Goal: Task Accomplishment & Management: Manage account settings

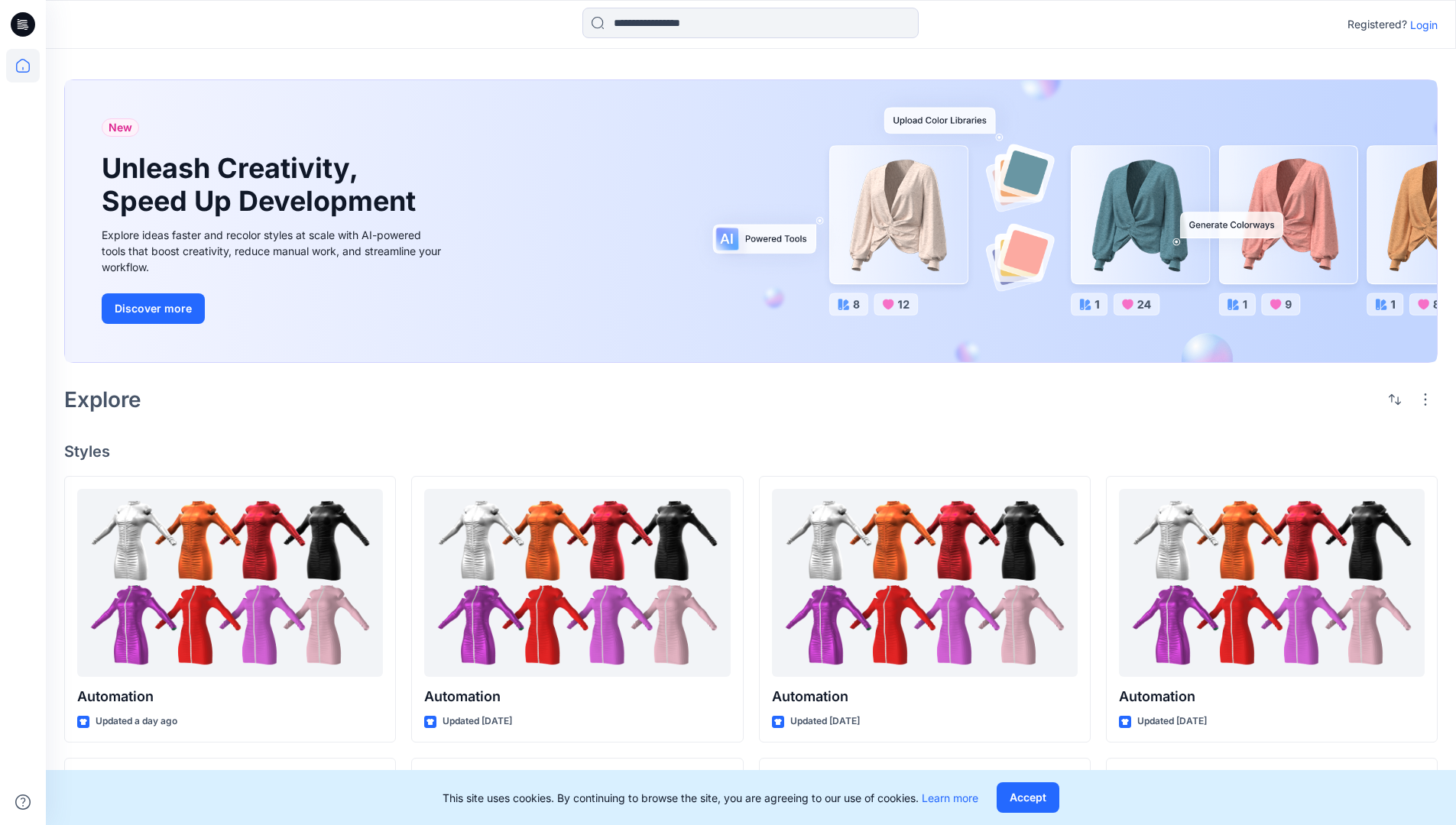
click at [1420, 24] on p "Login" at bounding box center [1424, 24] width 27 height 16
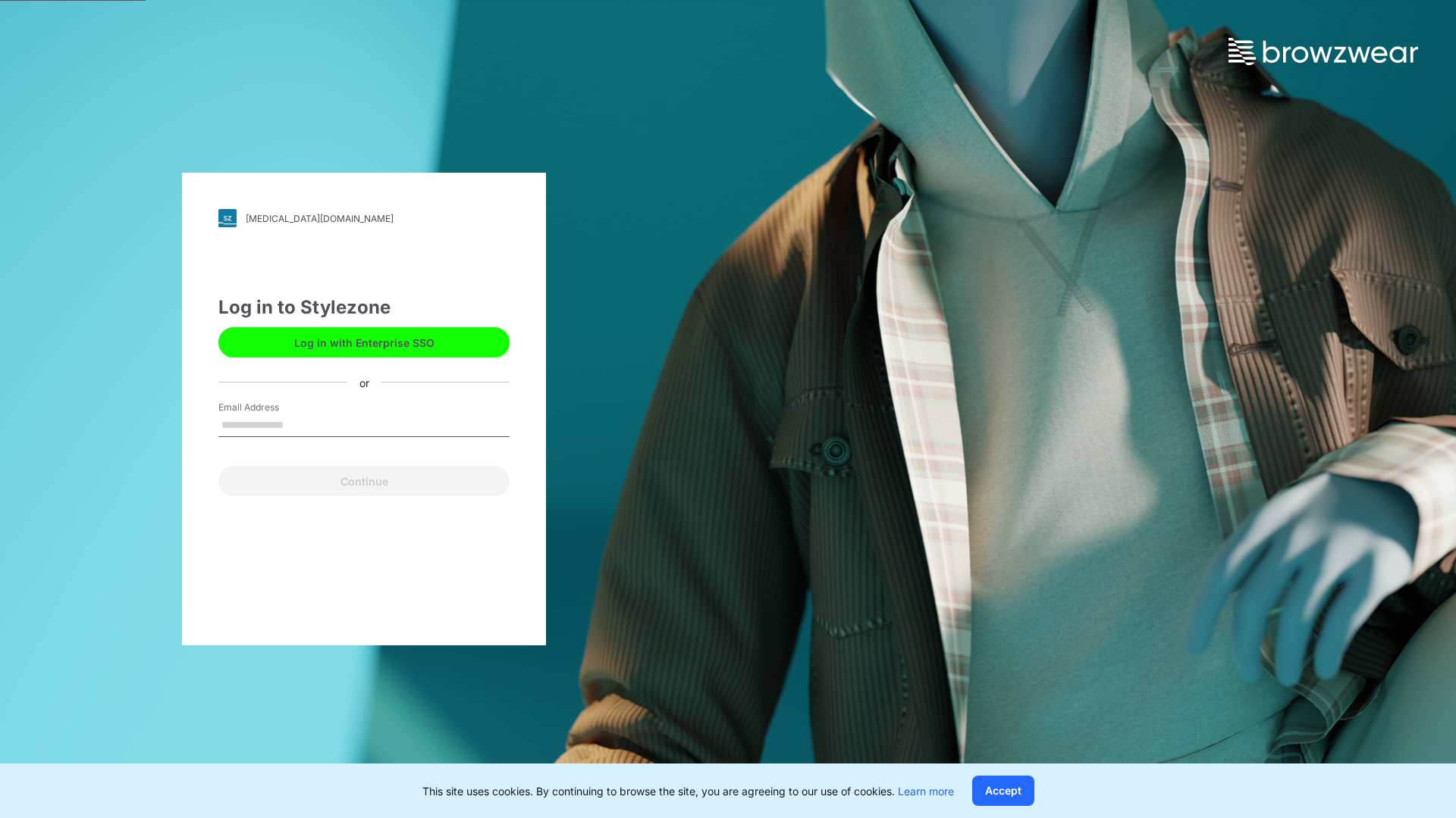
click at [299, 424] on input "Email Address" at bounding box center [364, 425] width 291 height 22
type input "**********"
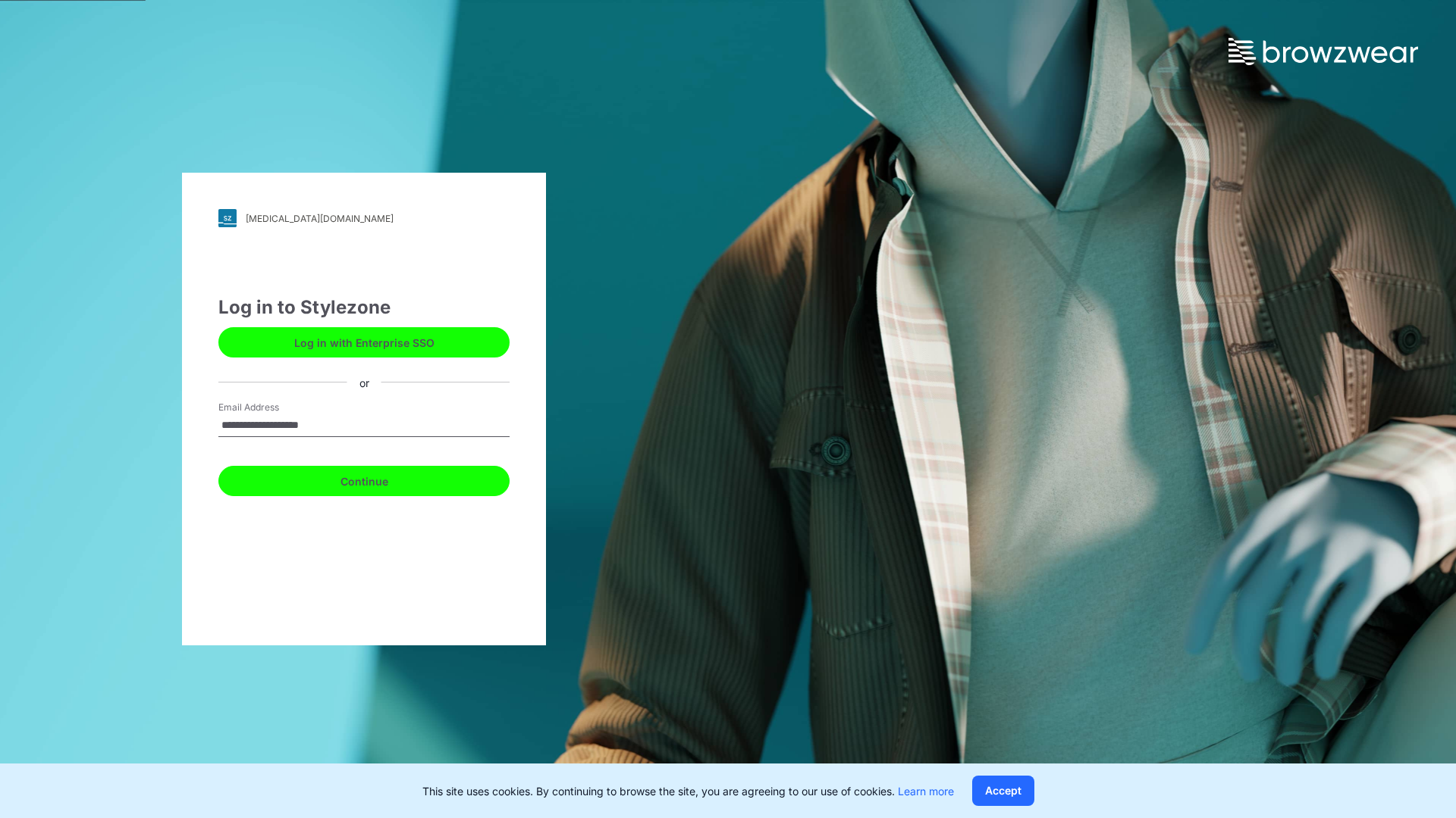
click at [381, 479] on button "Continue" at bounding box center [364, 480] width 291 height 30
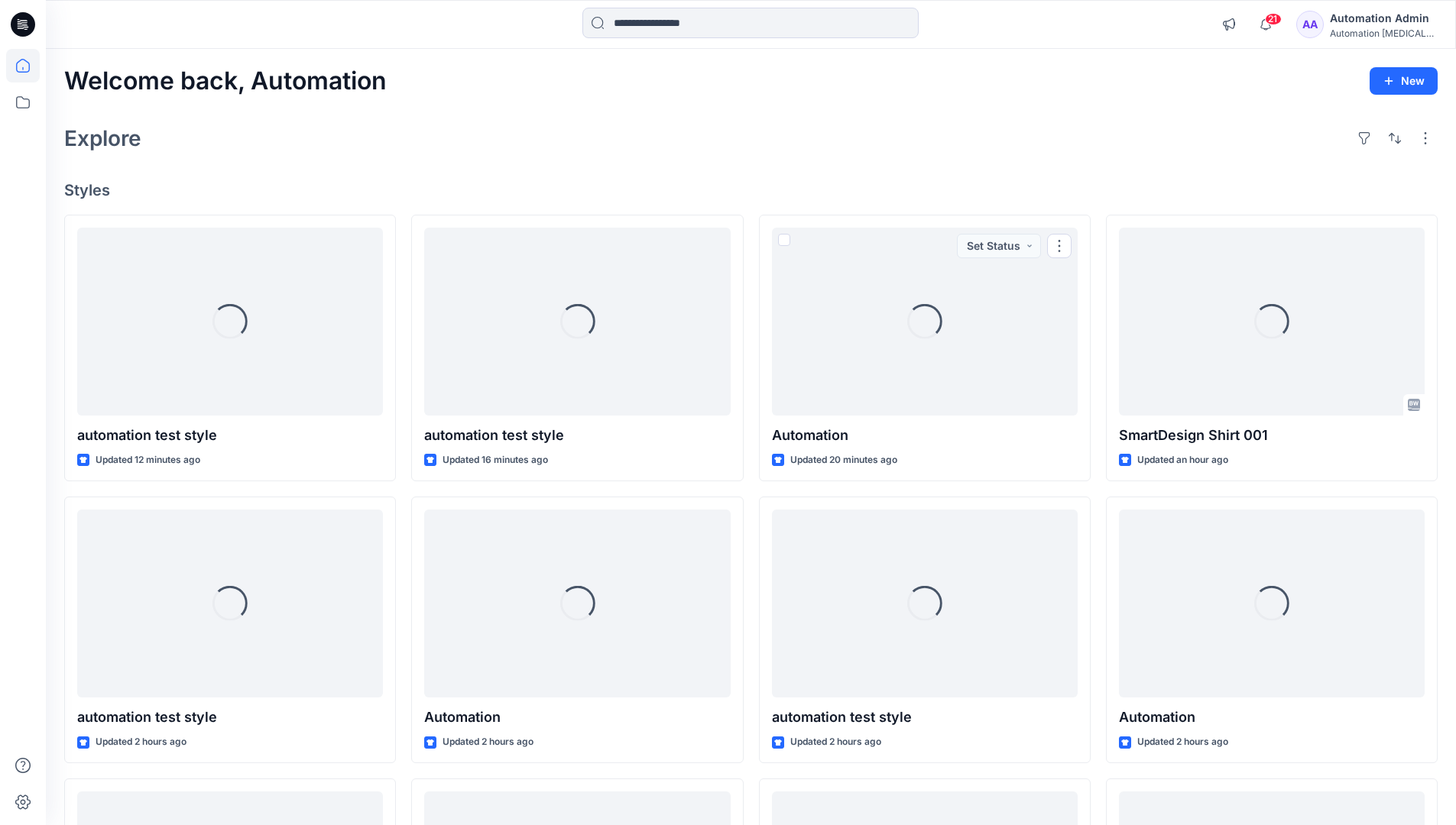
click at [29, 66] on icon at bounding box center [23, 66] width 14 height 14
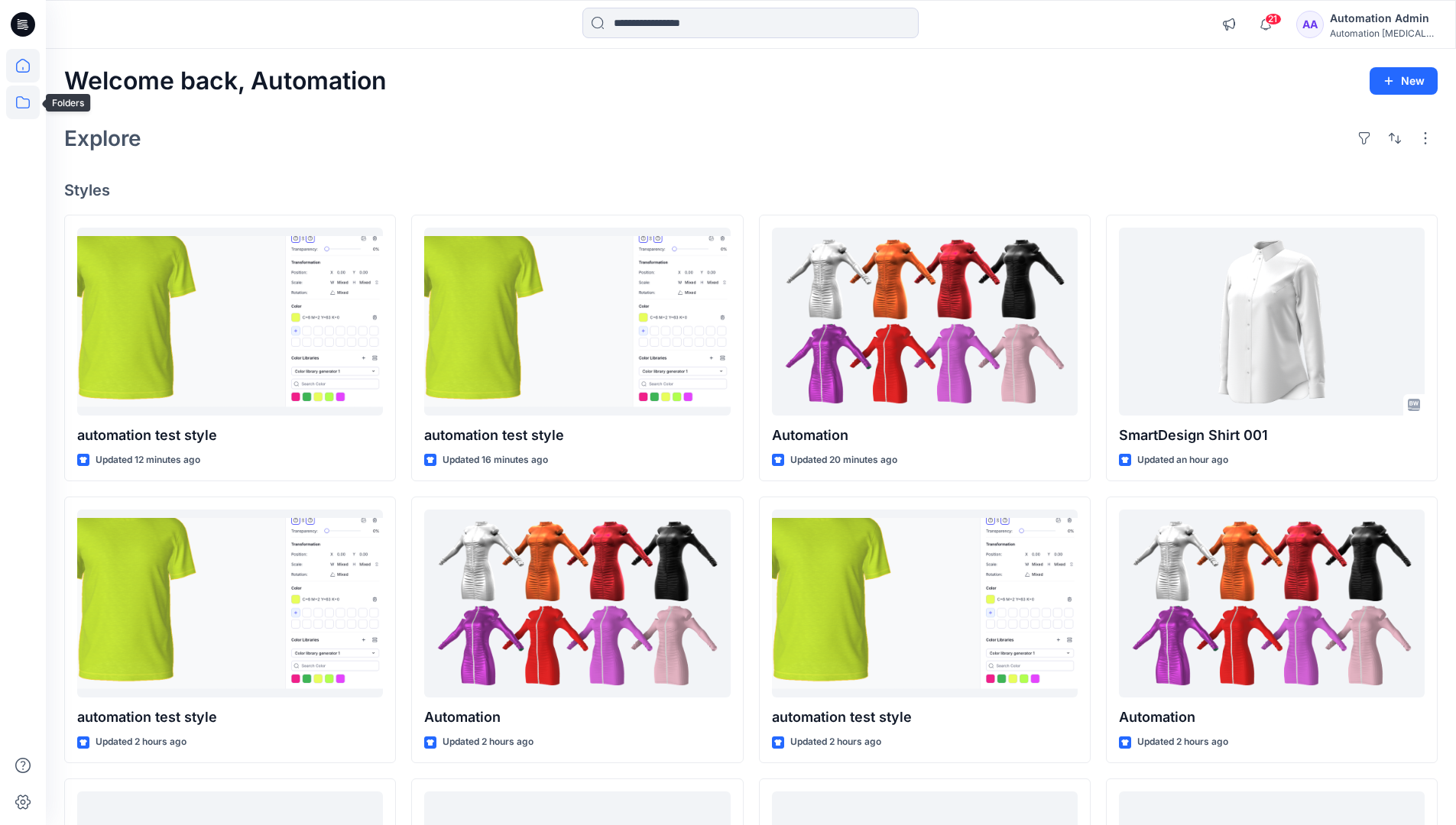
click at [22, 100] on icon at bounding box center [23, 102] width 33 height 33
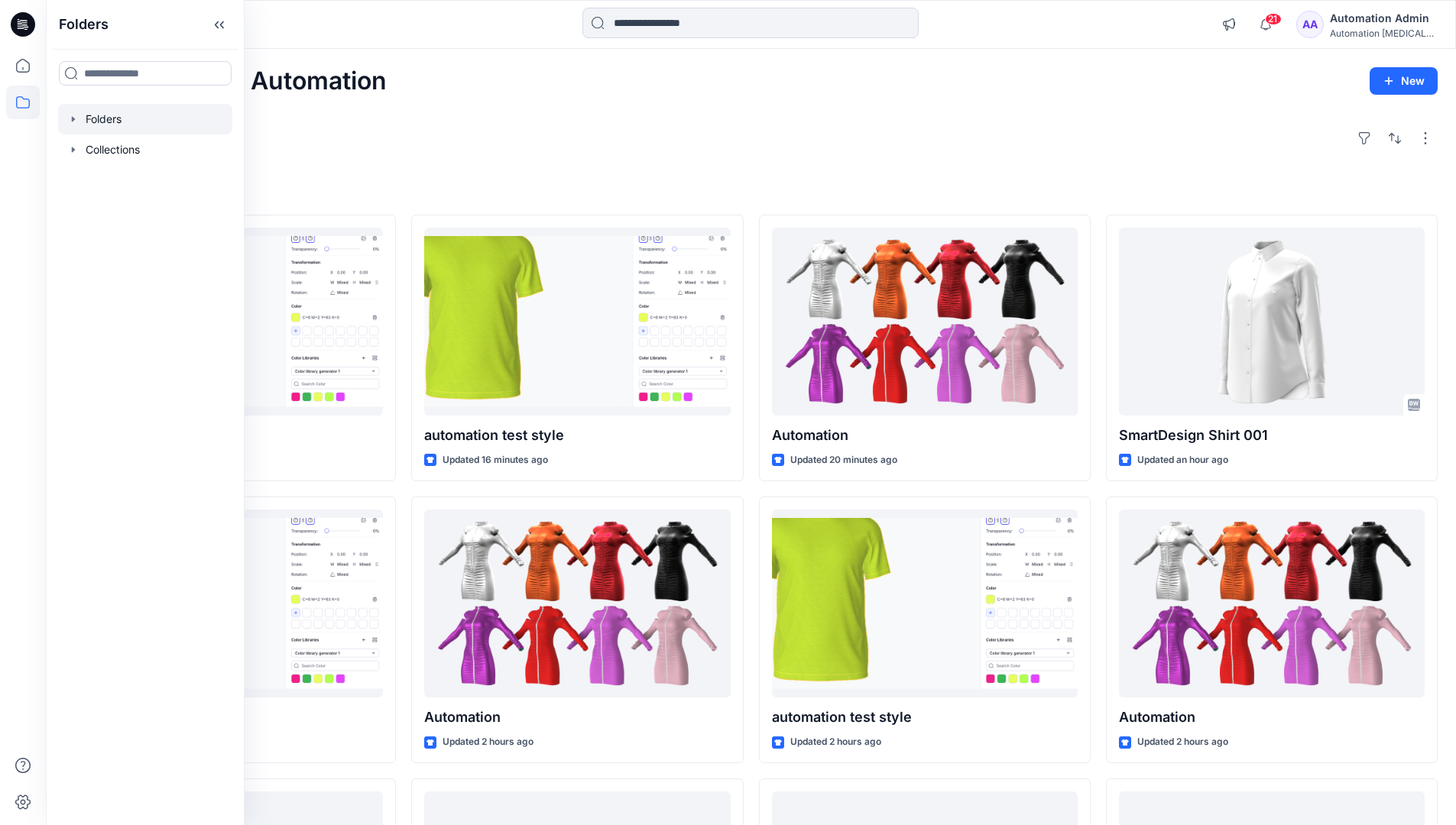
click at [102, 116] on div at bounding box center [145, 118] width 174 height 30
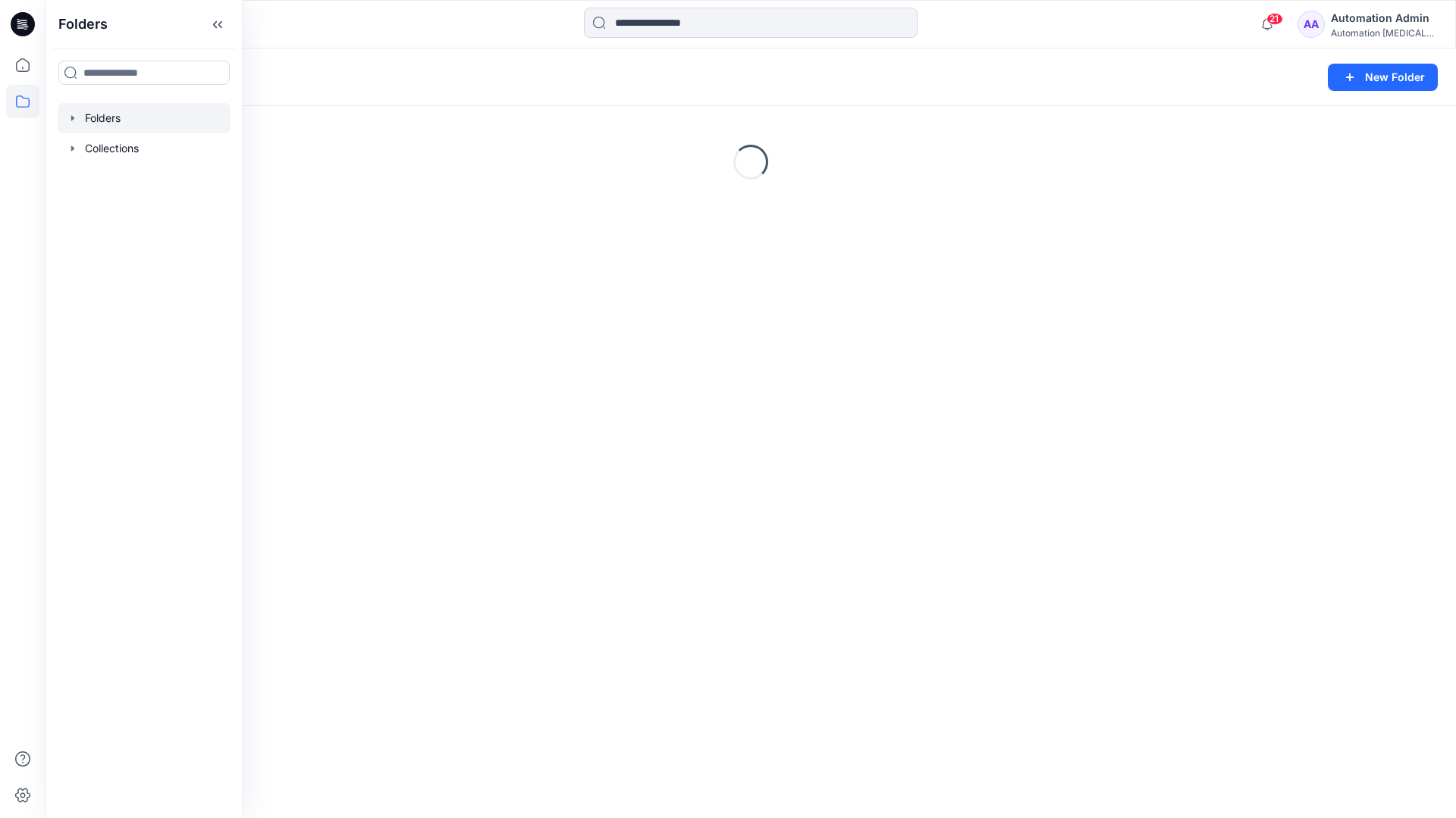
click at [729, 525] on div "Folders New Folder Loading..." at bounding box center [750, 434] width 1410 height 770
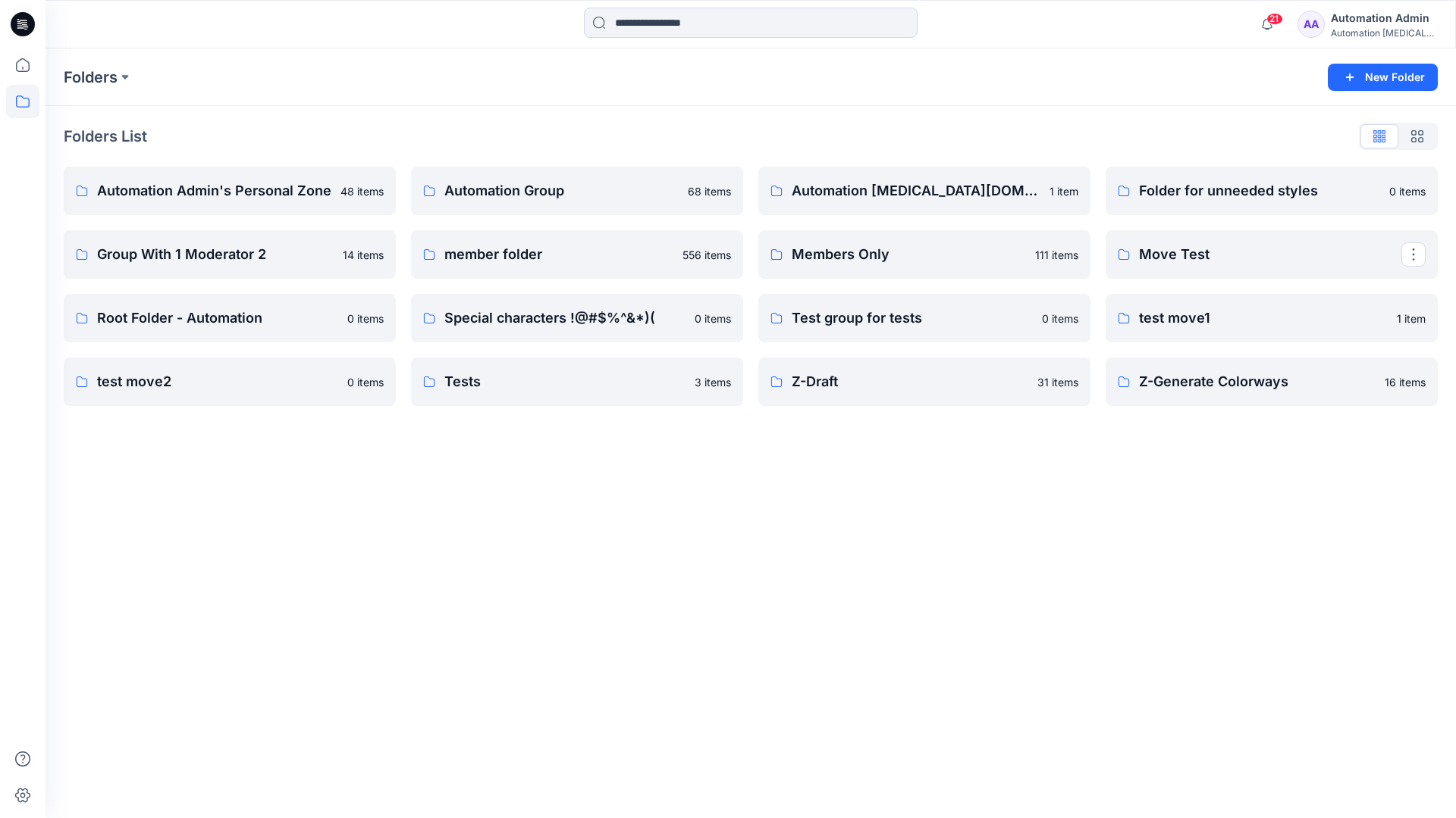
click at [1193, 250] on p "Move Test" at bounding box center [1270, 254] width 262 height 21
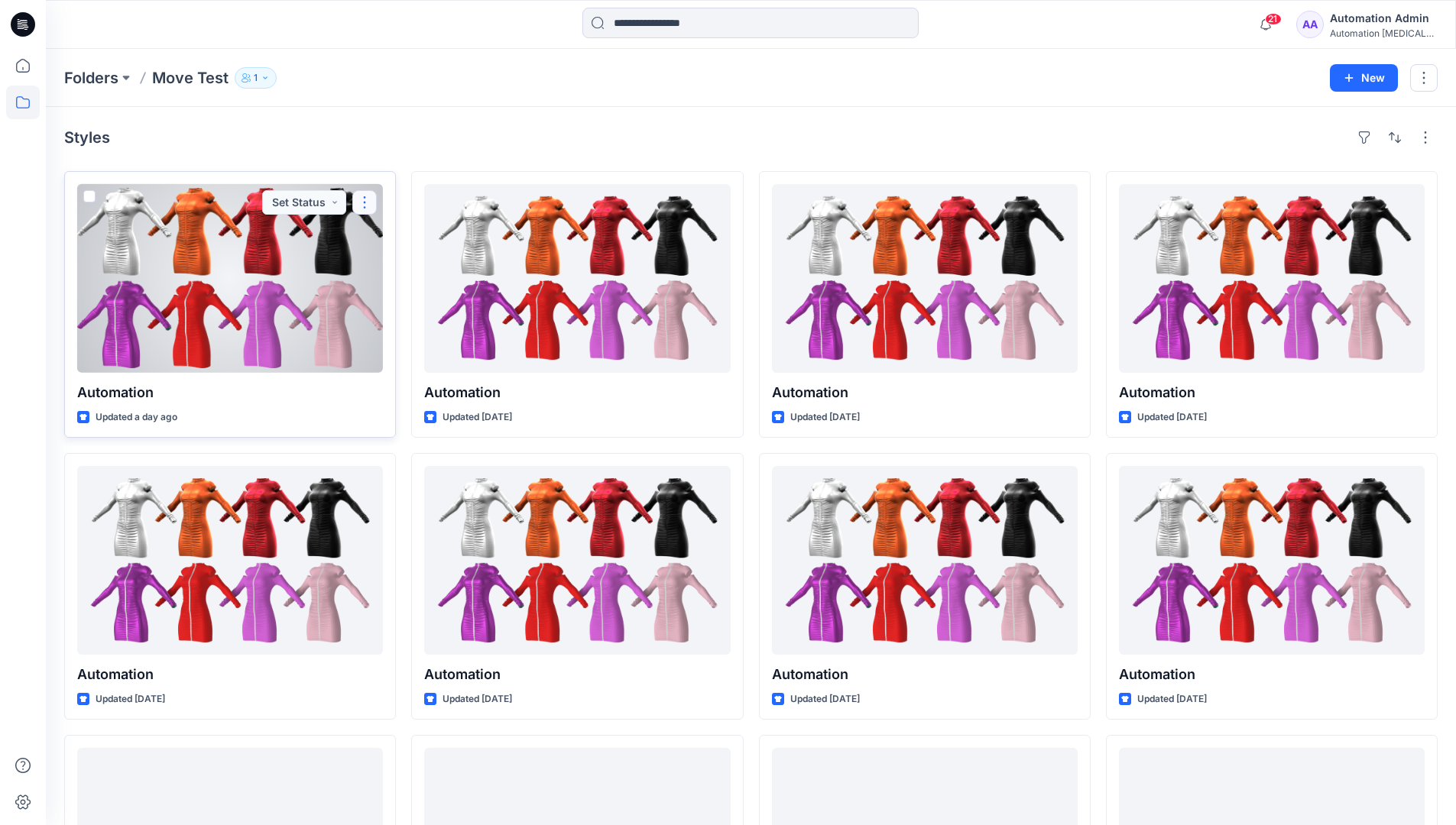
click at [358, 207] on button "button" at bounding box center [364, 202] width 24 height 24
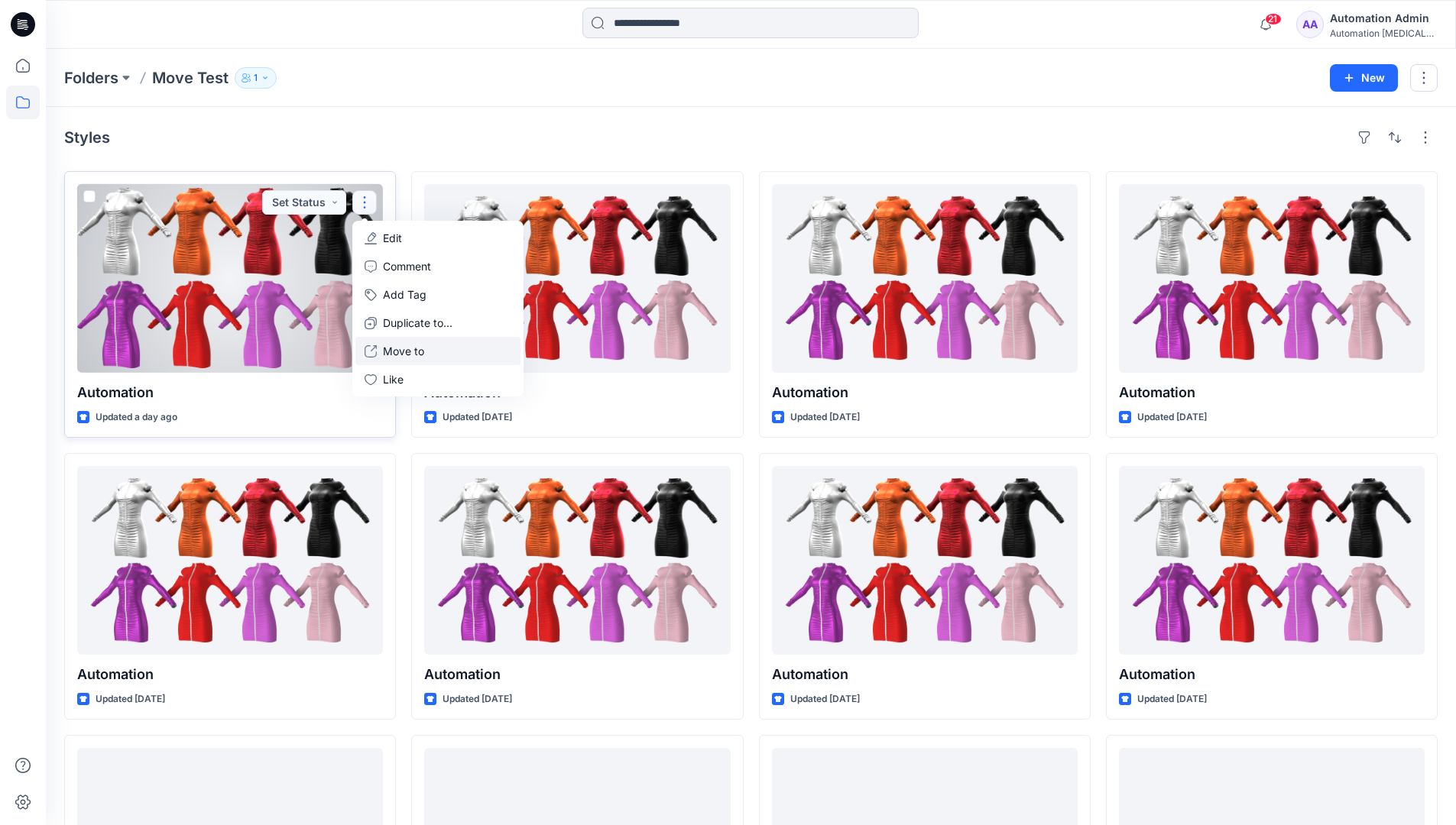
click at [409, 347] on p "Move to" at bounding box center [403, 351] width 41 height 16
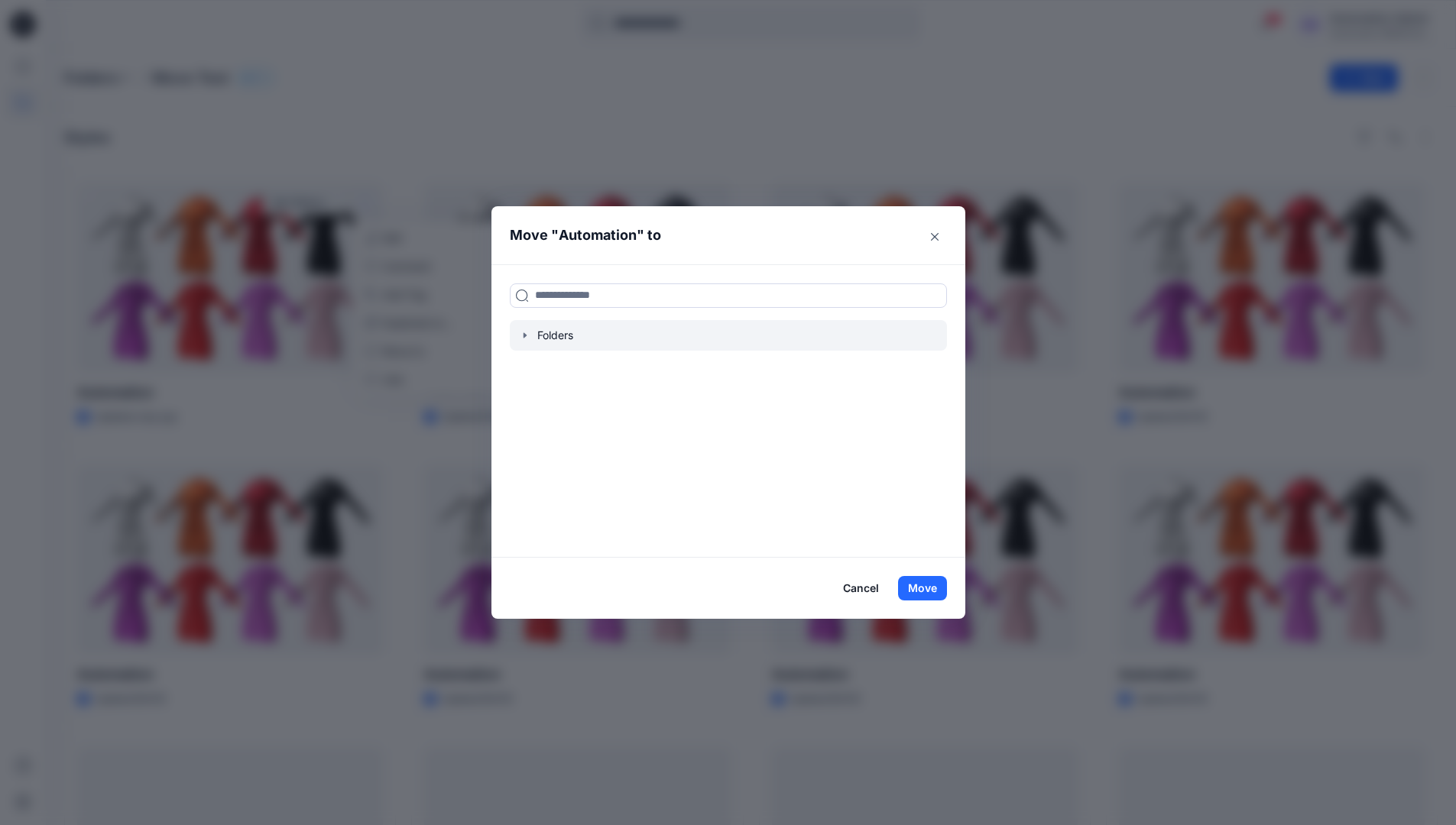
click at [525, 337] on icon "button" at bounding box center [523, 335] width 3 height 5
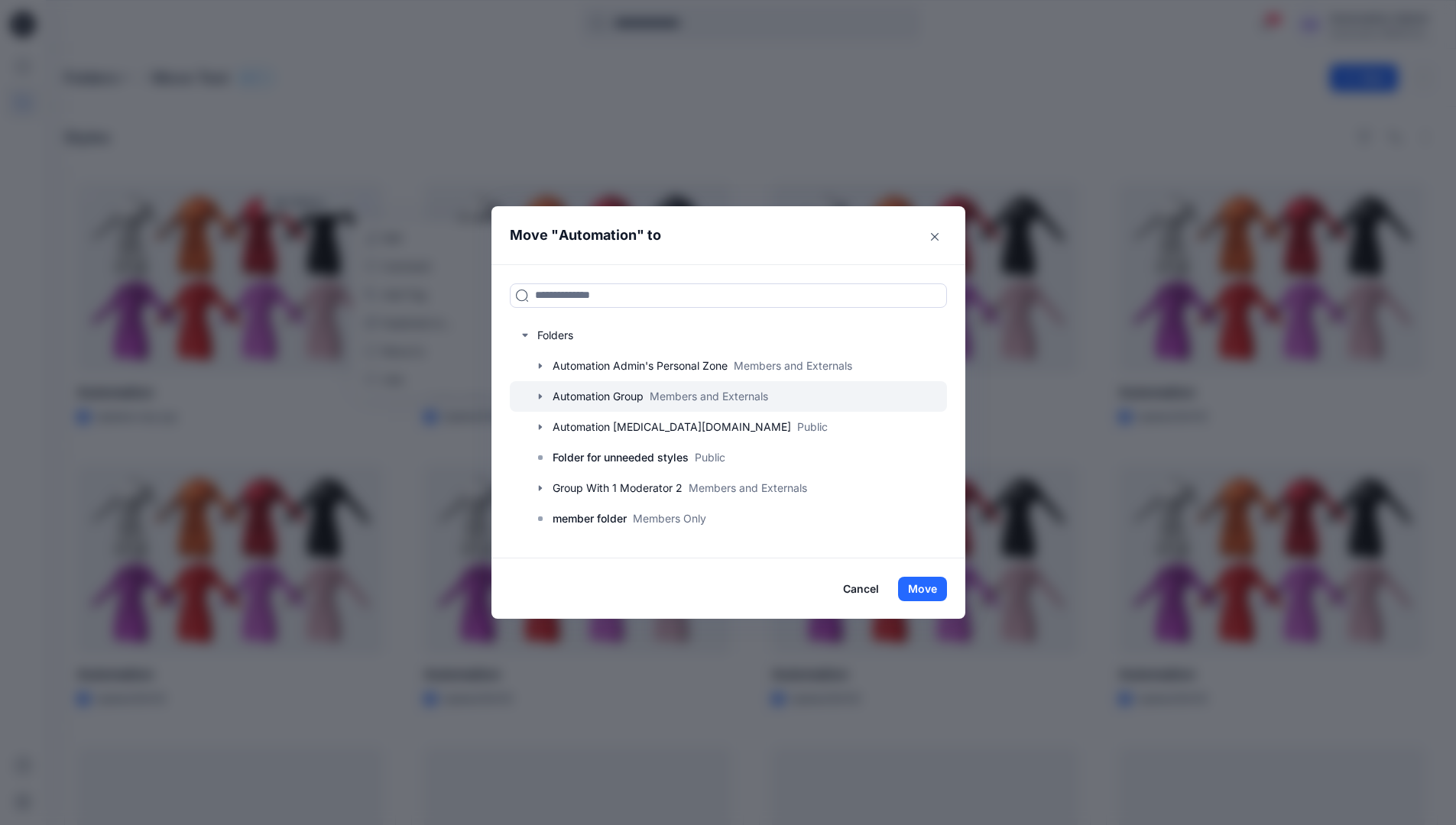
click at [574, 392] on div at bounding box center [728, 396] width 437 height 30
click at [932, 584] on button "Move" at bounding box center [923, 589] width 49 height 24
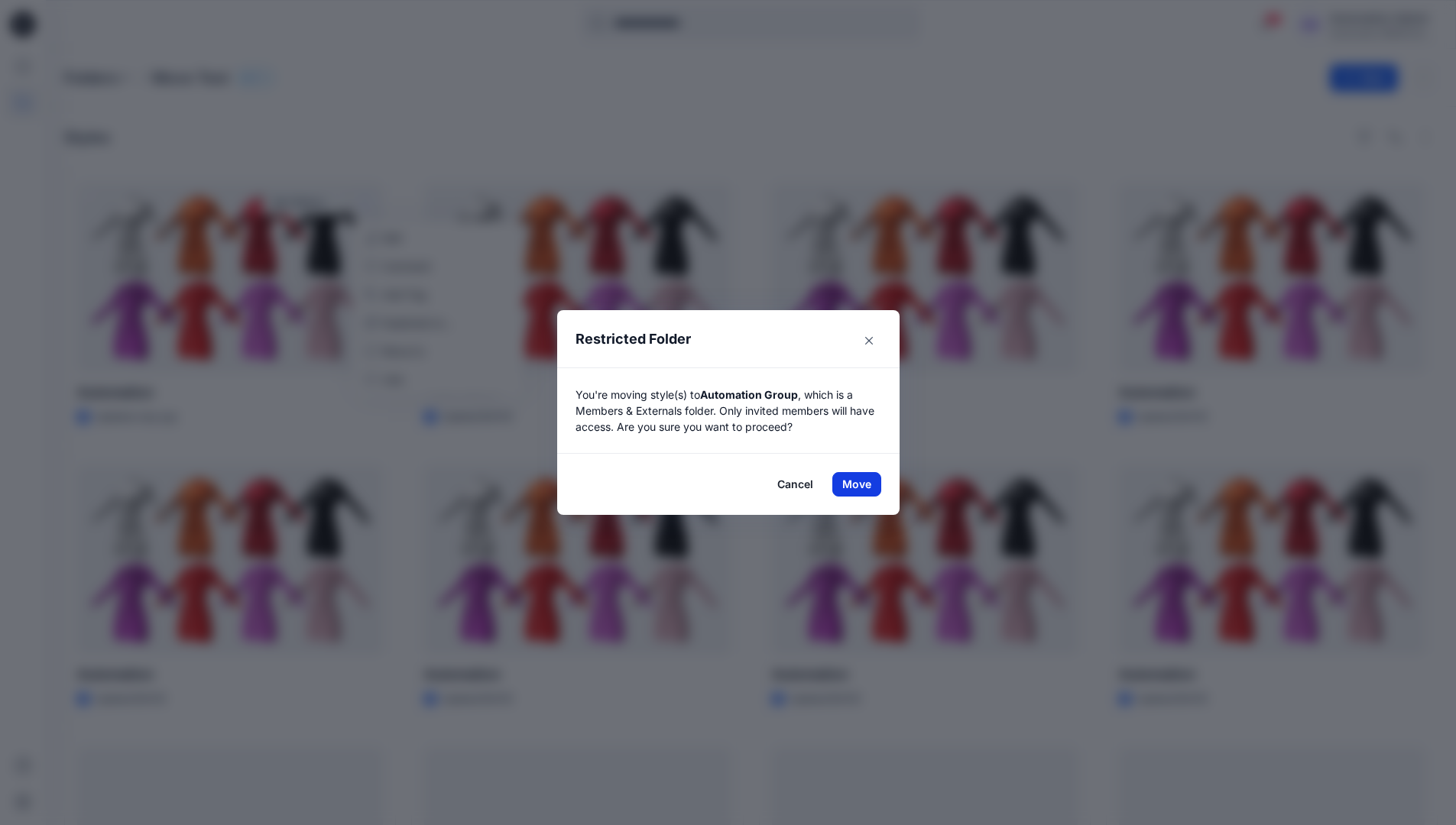
click at [862, 484] on button "Move" at bounding box center [857, 484] width 49 height 24
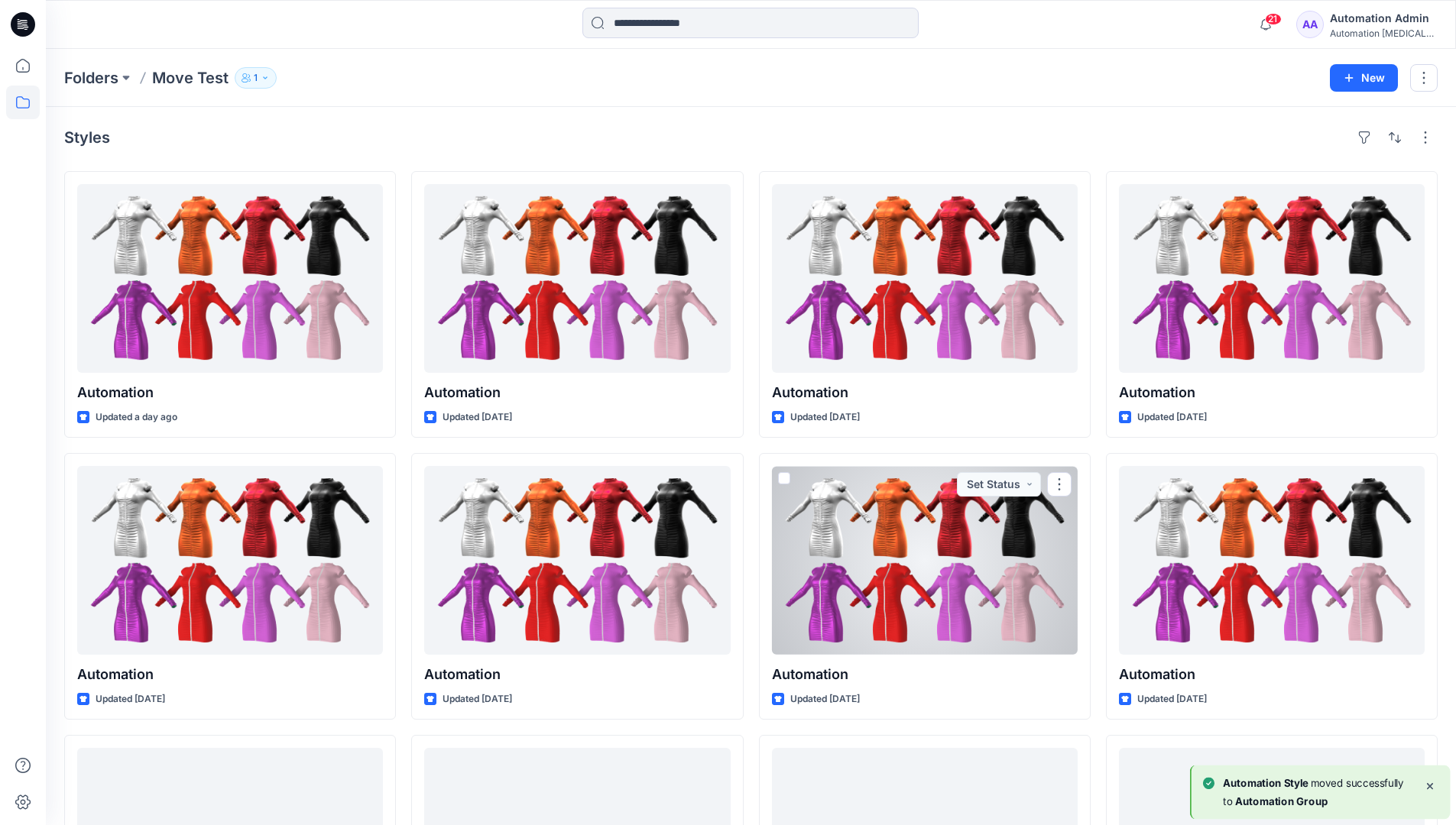
click at [1375, 23] on div "Automation Admin" at bounding box center [1383, 18] width 107 height 19
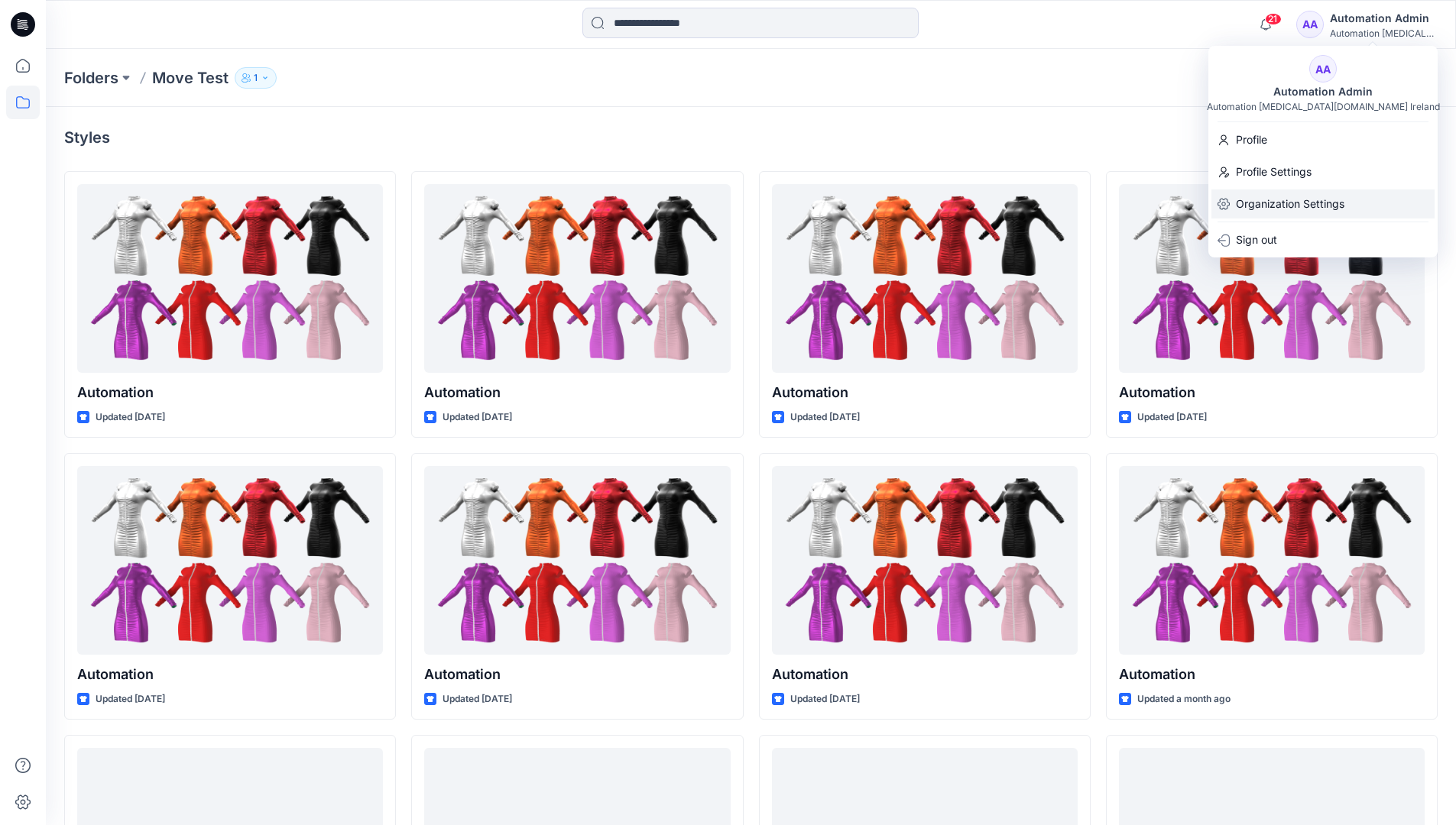
click at [1303, 194] on p "Organization Settings" at bounding box center [1290, 205] width 109 height 29
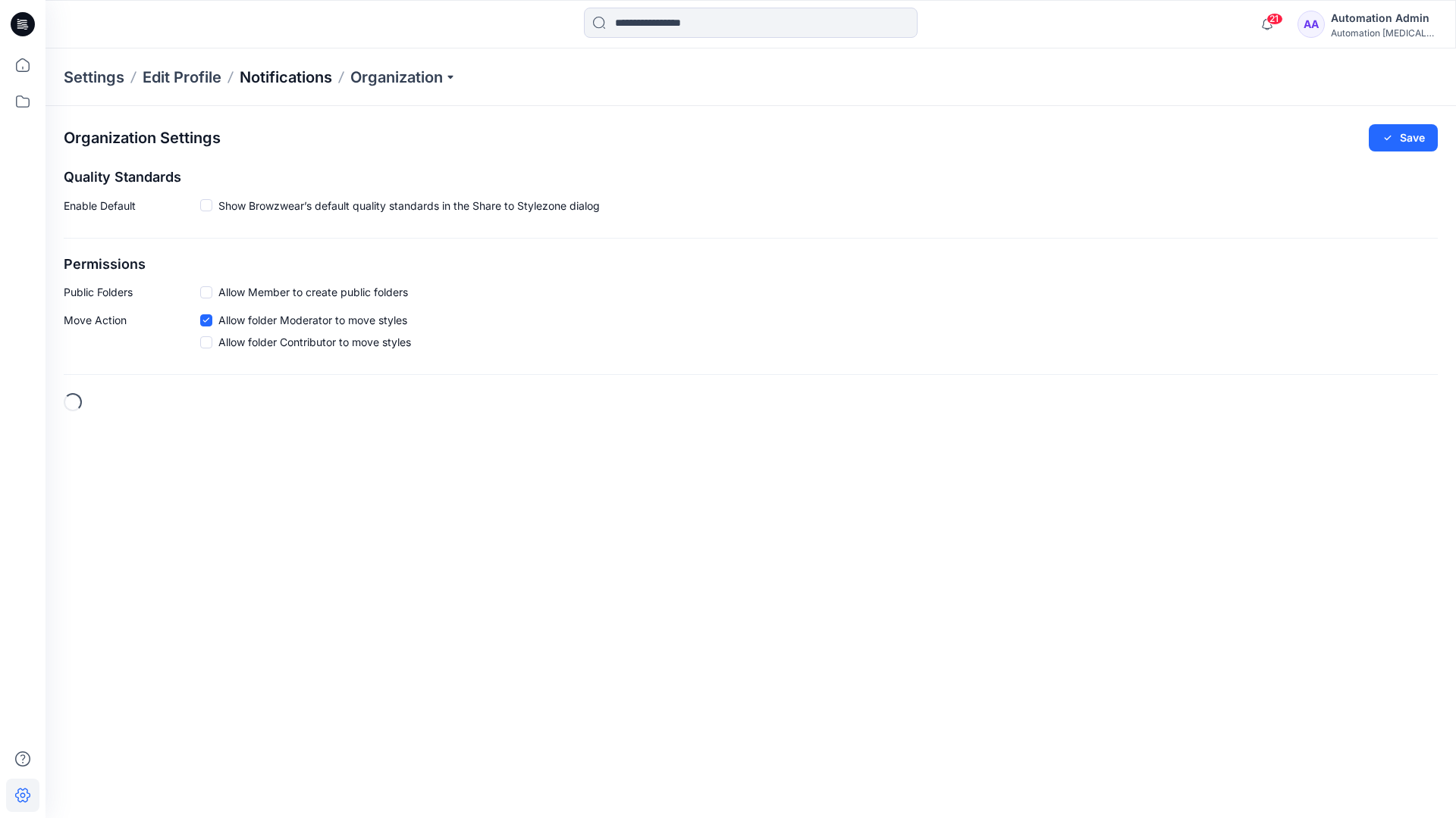
click at [277, 76] on p "Notifications" at bounding box center [285, 78] width 92 height 21
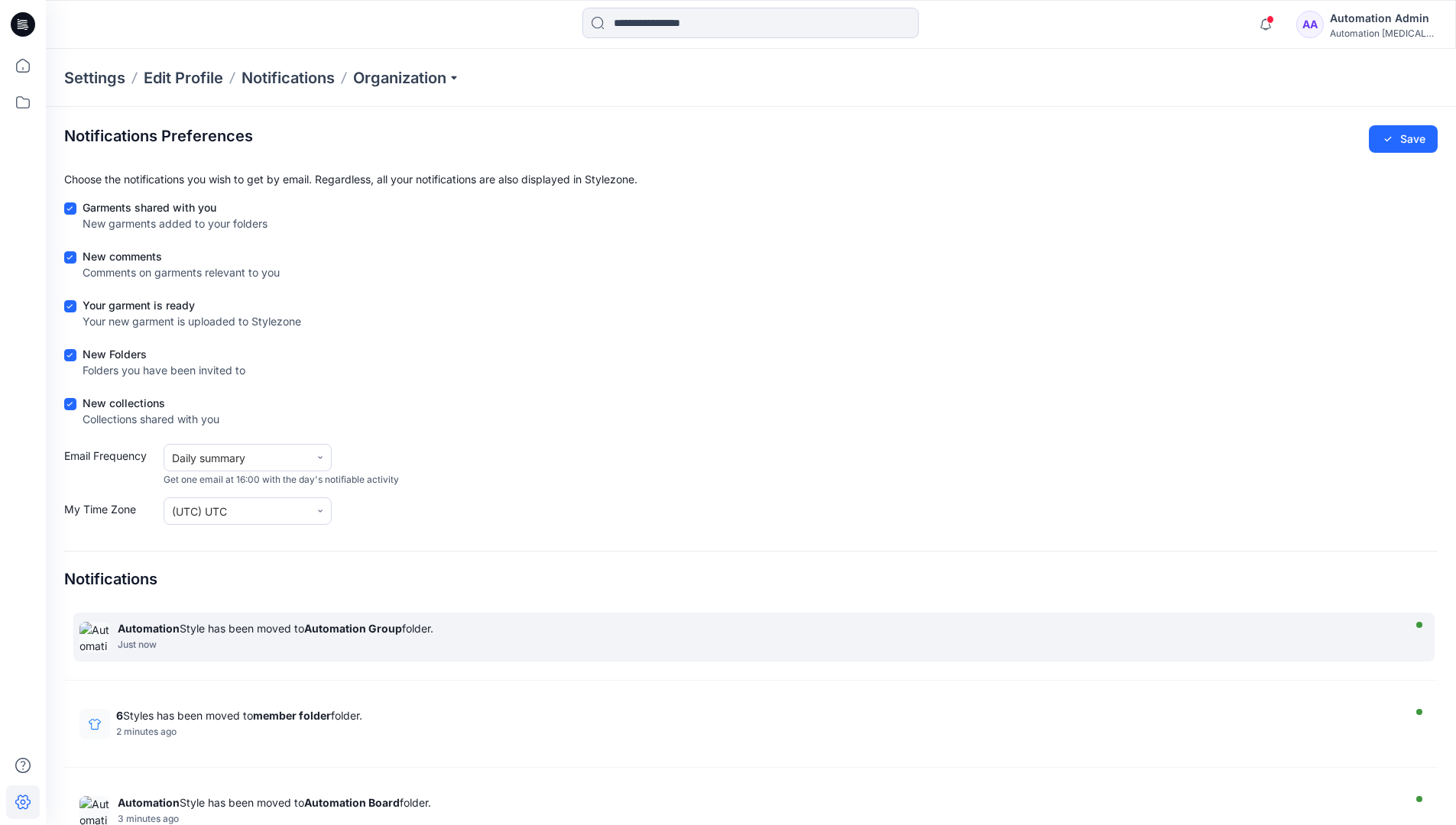
click at [352, 628] on strong "Automation Group" at bounding box center [353, 628] width 98 height 13
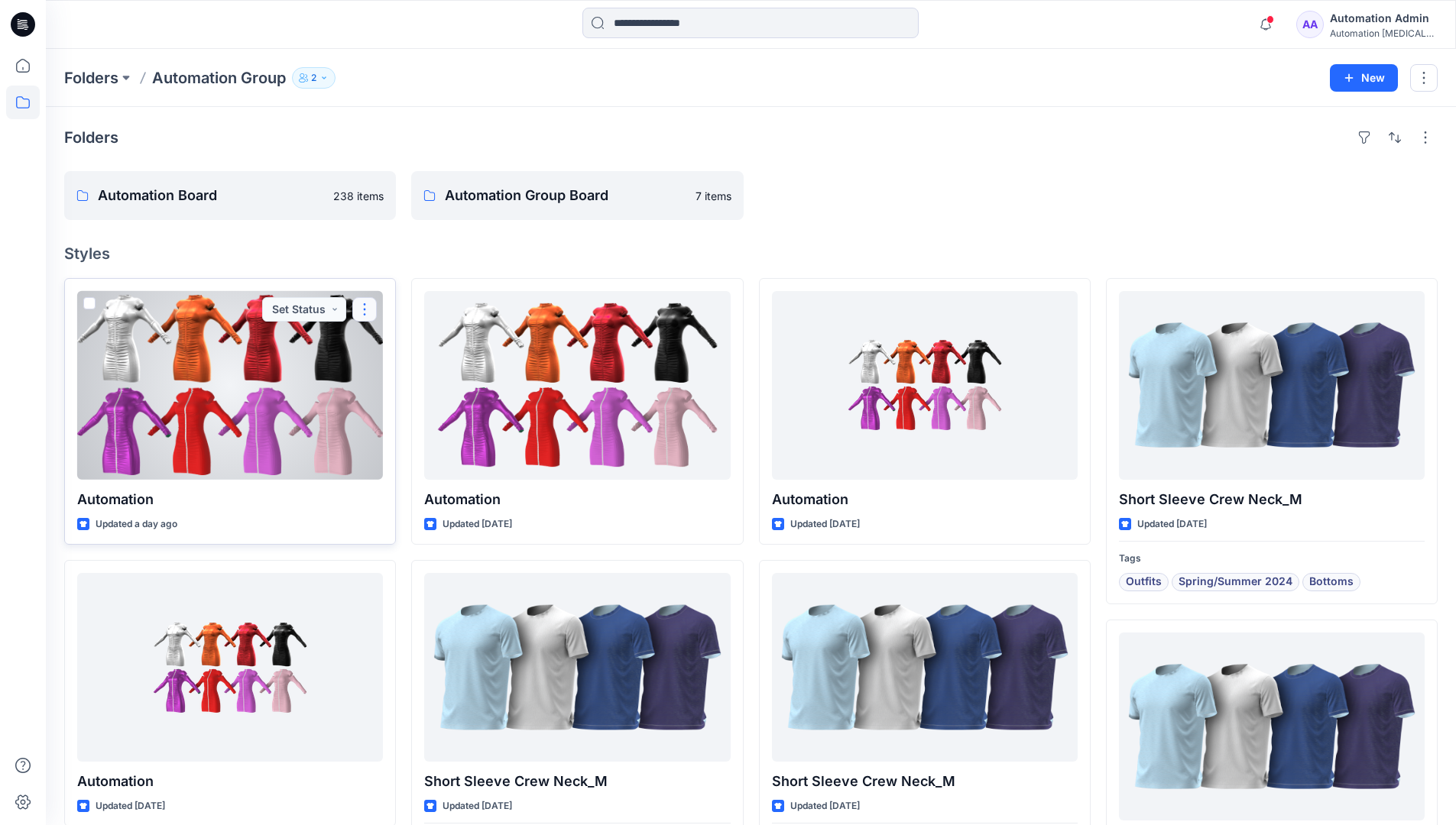
click at [368, 310] on button "button" at bounding box center [364, 309] width 24 height 24
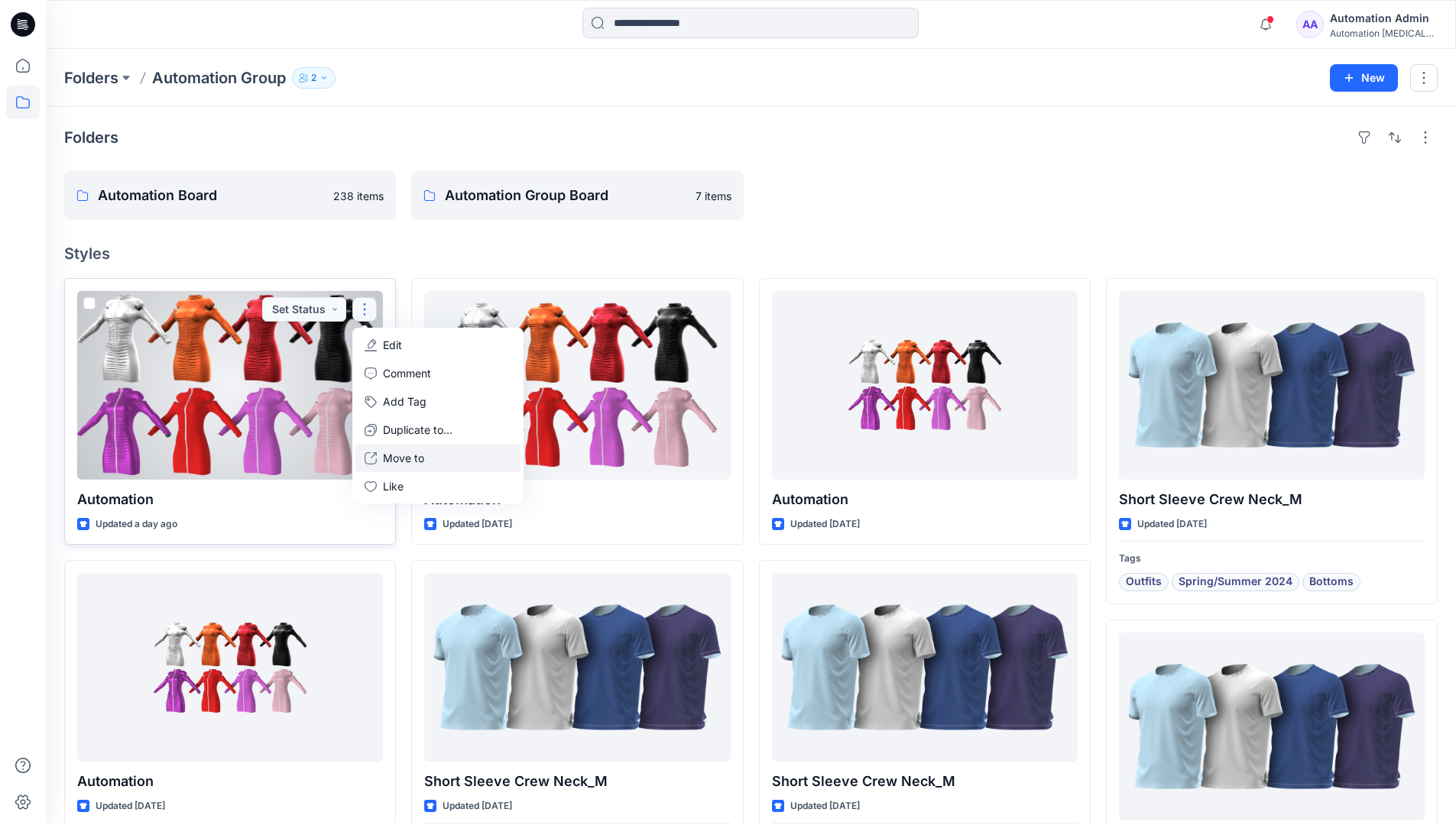
click at [391, 457] on p "Move to" at bounding box center [403, 458] width 41 height 16
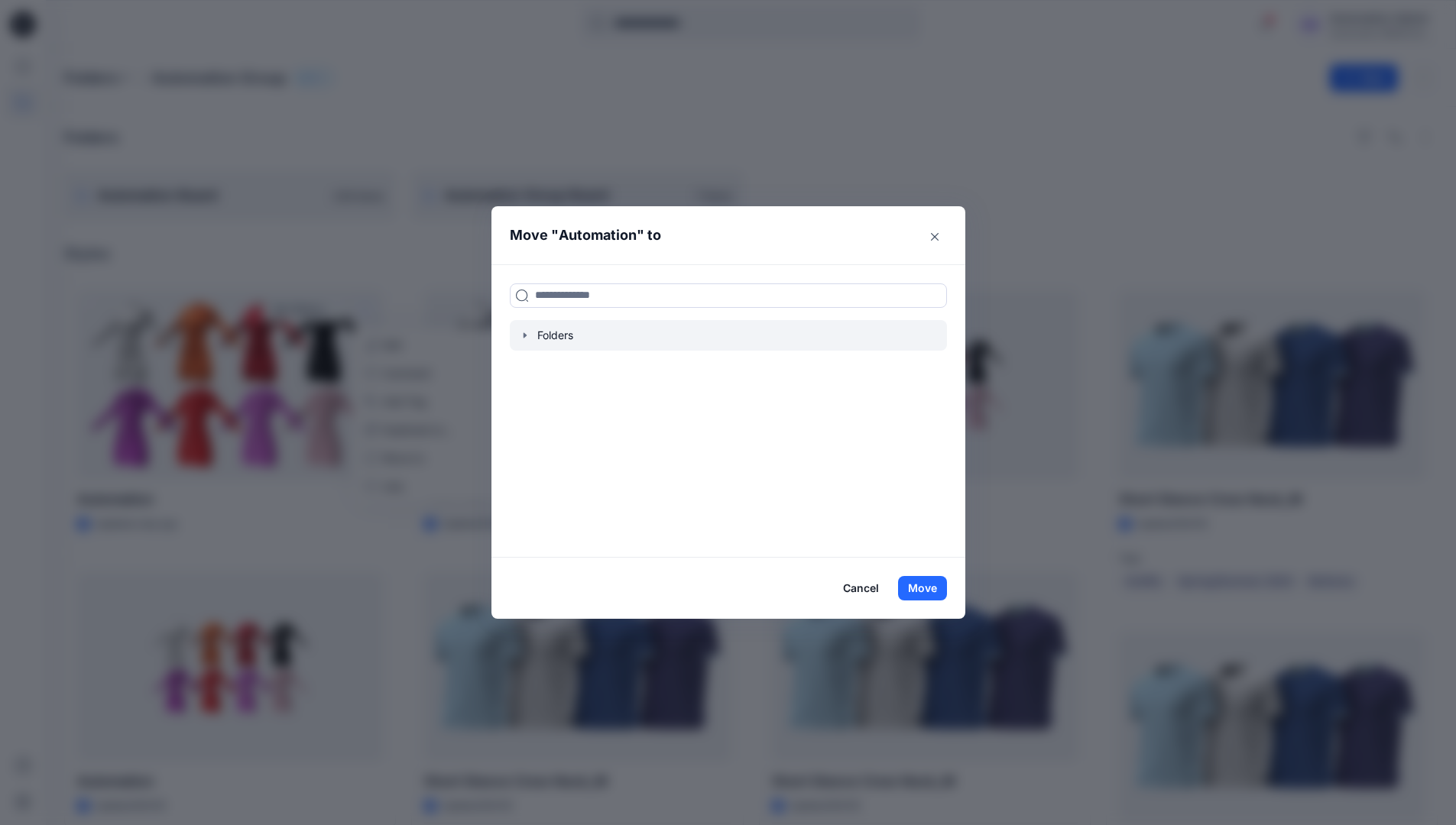
click at [531, 337] on icon "button" at bounding box center [524, 336] width 12 height 12
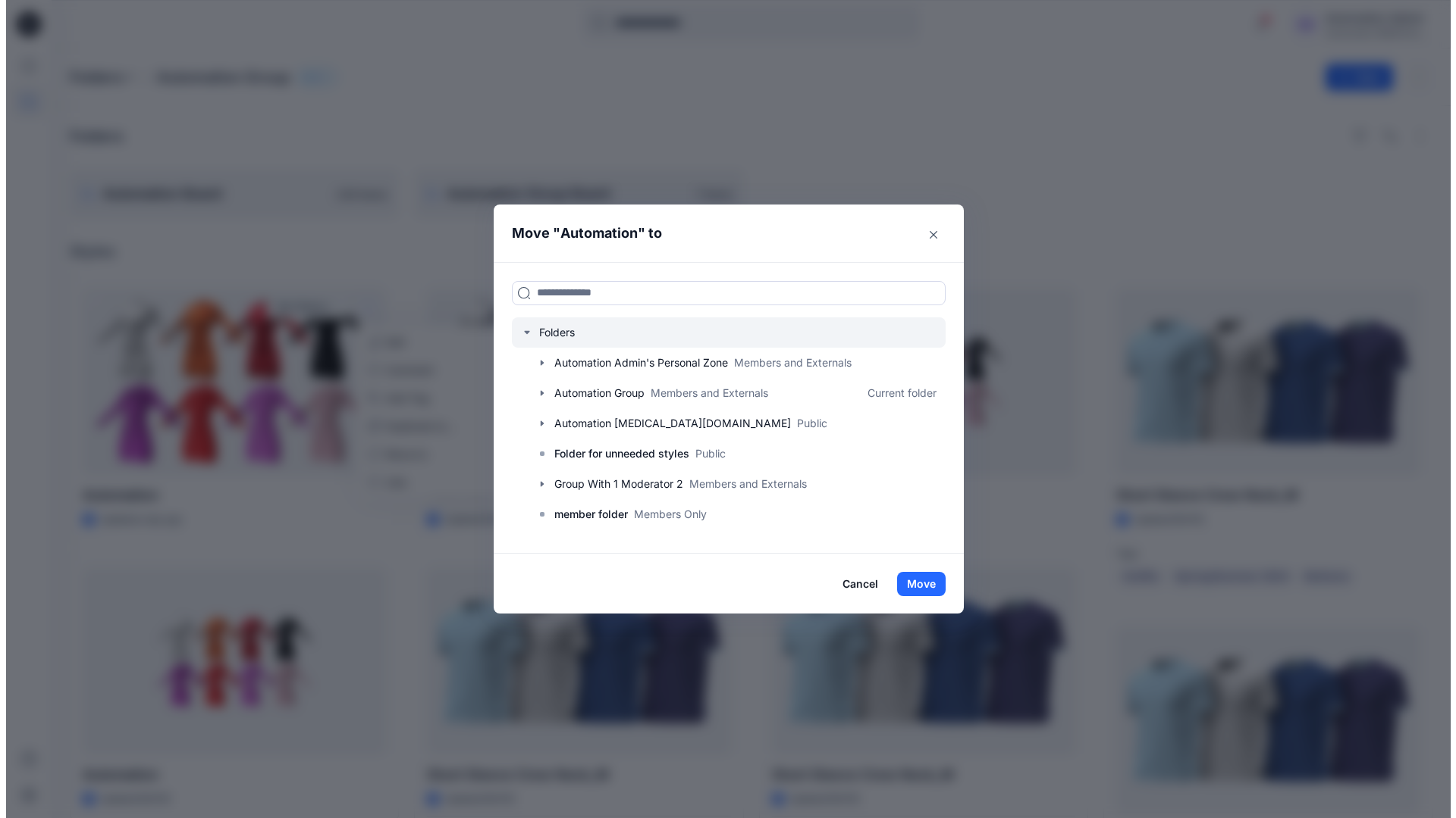
scroll to position [149, 0]
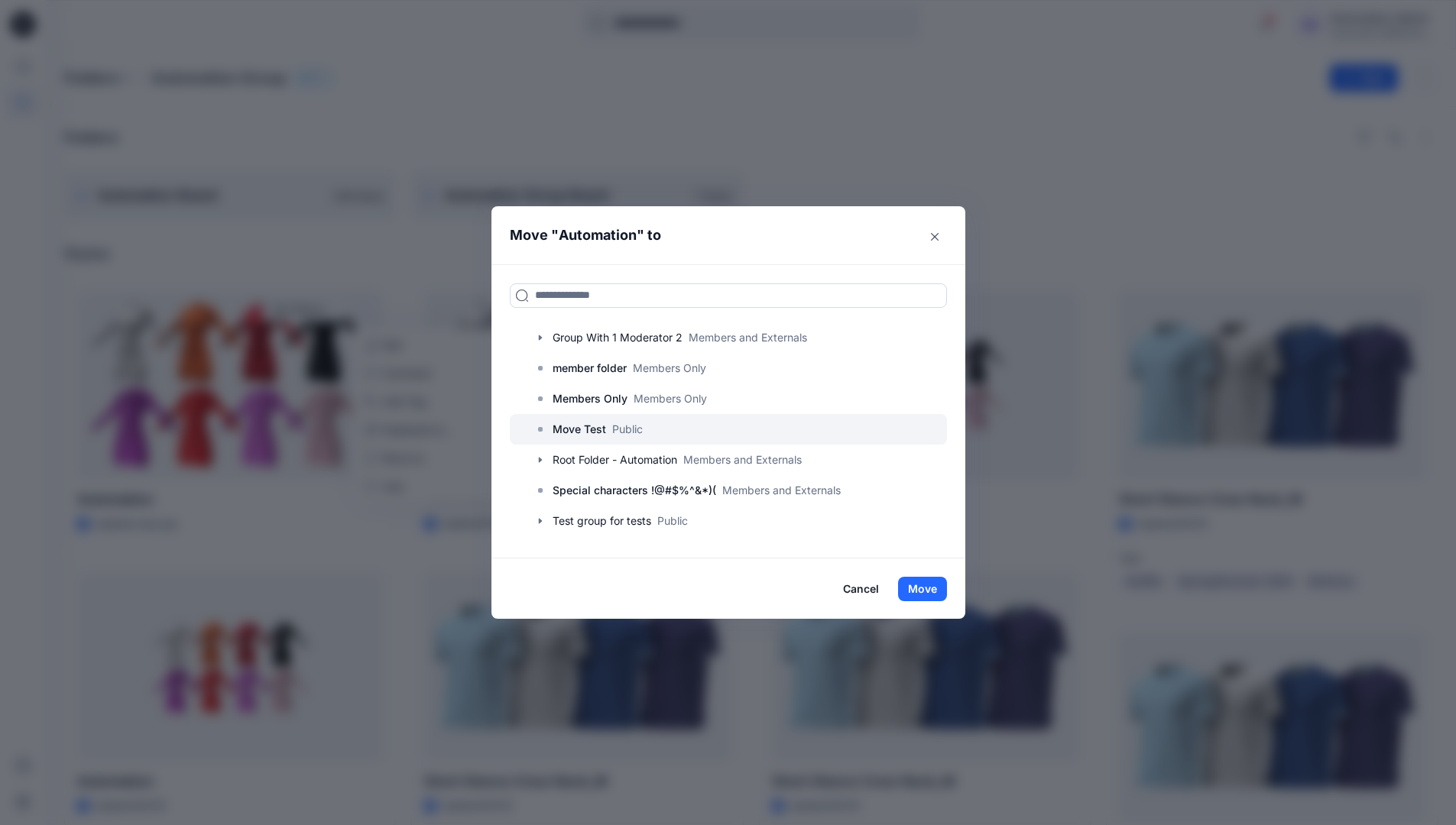
click at [597, 422] on p "Move Test" at bounding box center [579, 430] width 54 height 19
click at [935, 582] on button "Move" at bounding box center [923, 589] width 49 height 24
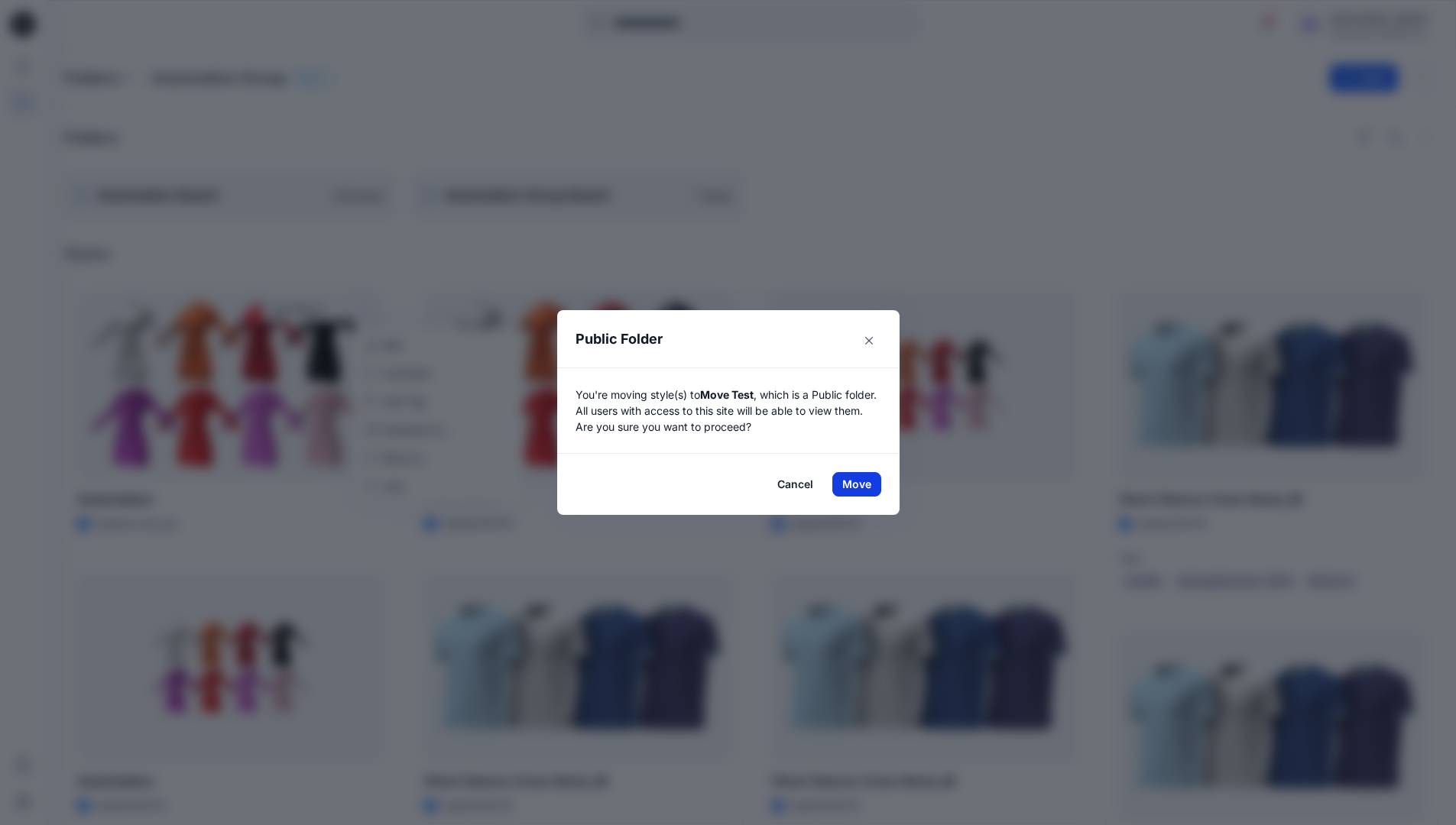
click at [862, 484] on button "Move" at bounding box center [857, 484] width 49 height 24
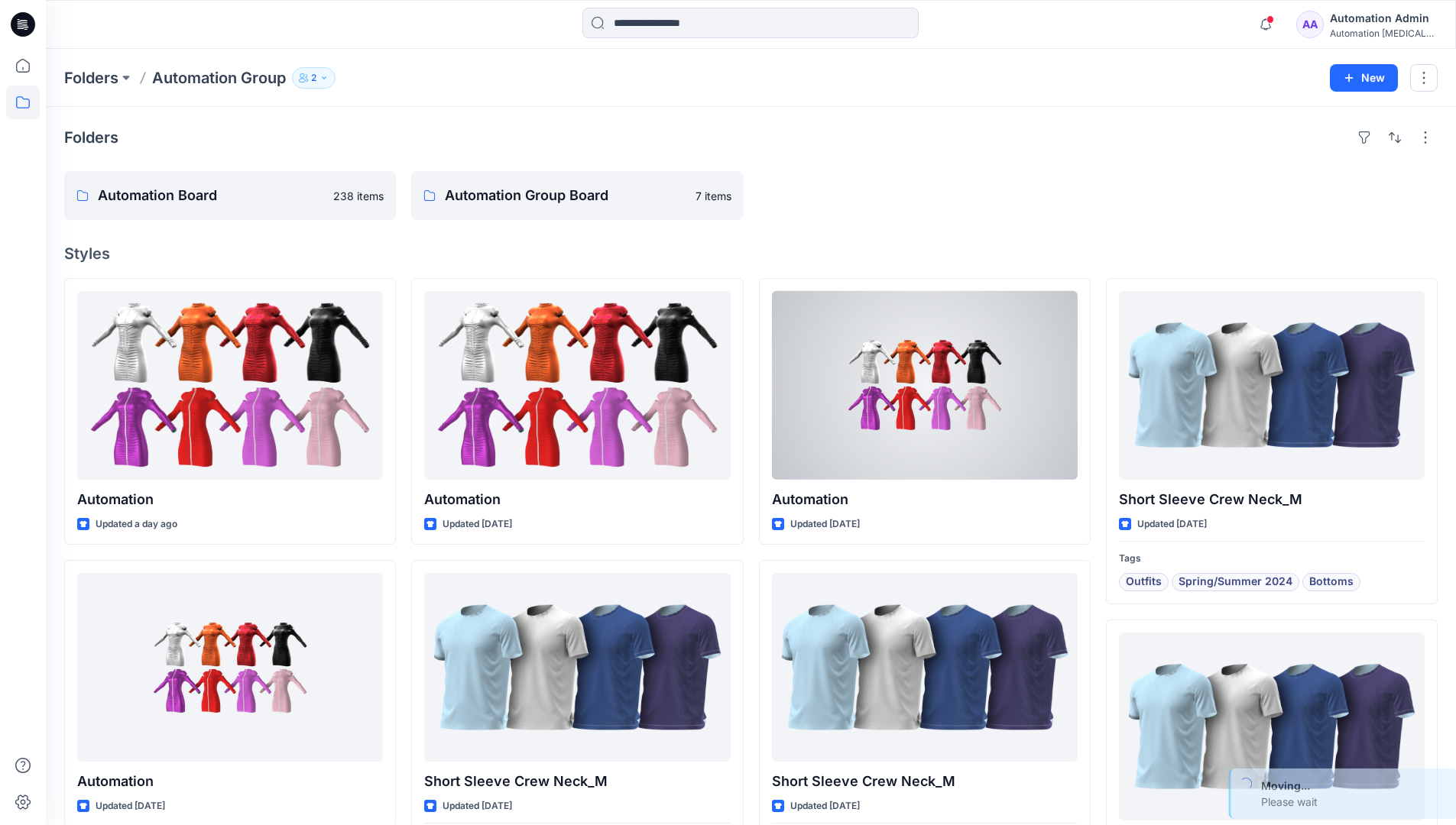
click at [1364, 23] on div "Automation Admin" at bounding box center [1383, 18] width 107 height 19
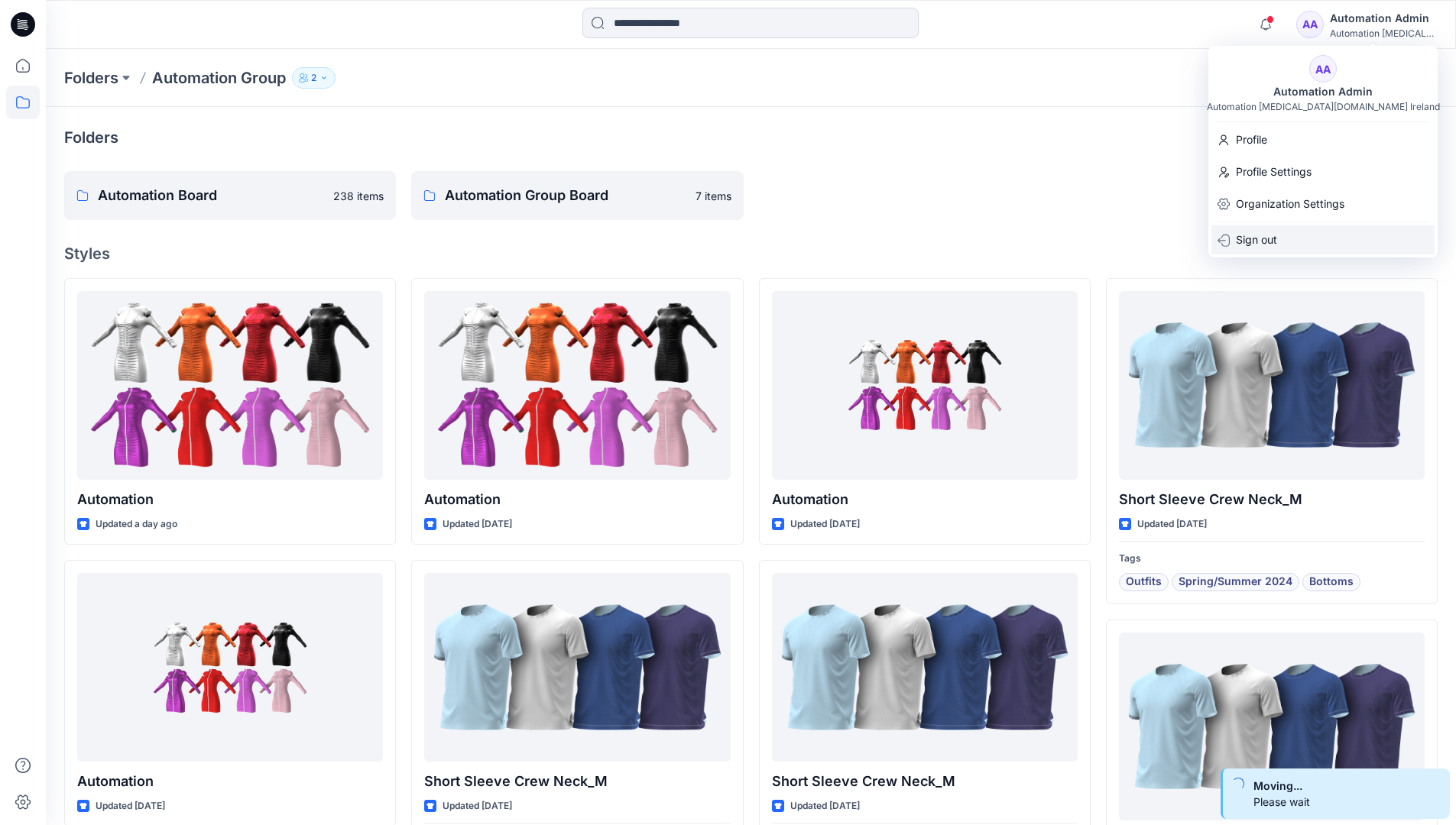
click at [1290, 234] on div "Sign out" at bounding box center [1323, 240] width 223 height 29
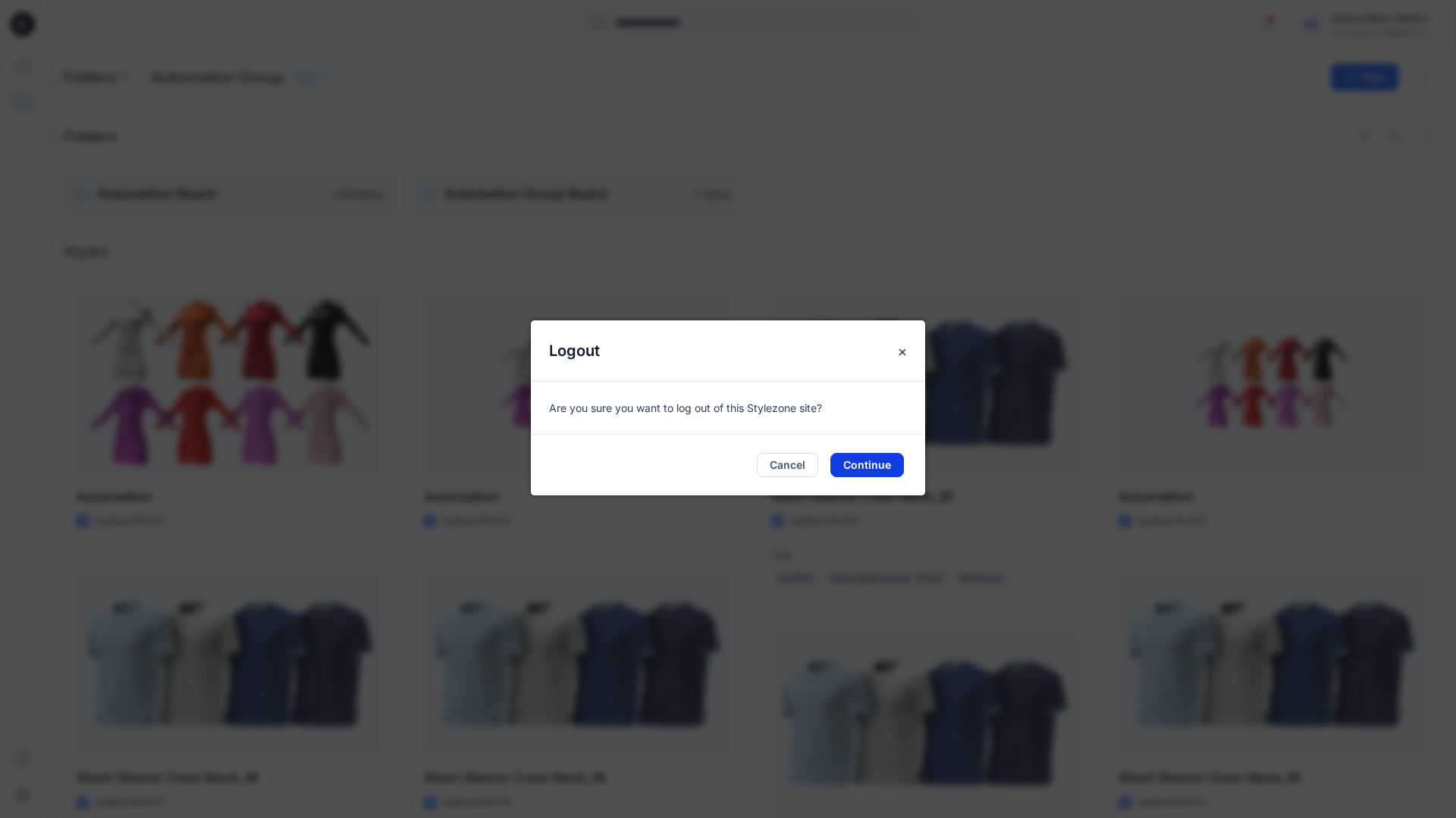
click at [859, 461] on button "Continue" at bounding box center [867, 465] width 74 height 24
